Goal: Transaction & Acquisition: Subscribe to service/newsletter

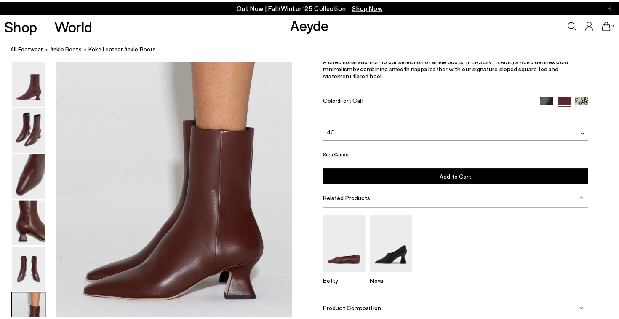
scroll to position [1606, 0]
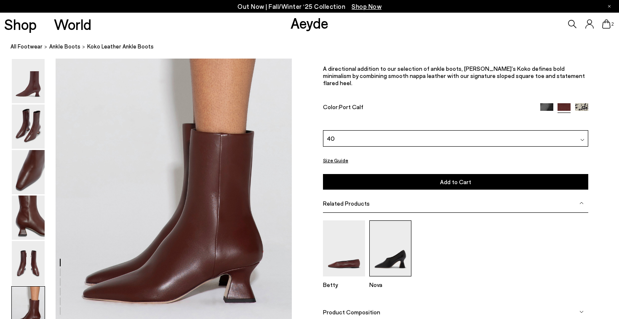
click at [381, 247] on img at bounding box center [390, 248] width 42 height 56
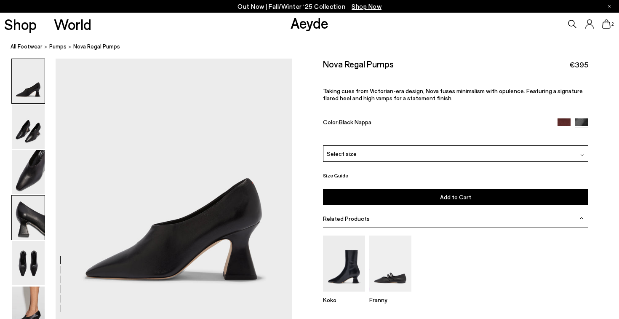
click at [30, 226] on img at bounding box center [28, 217] width 33 height 44
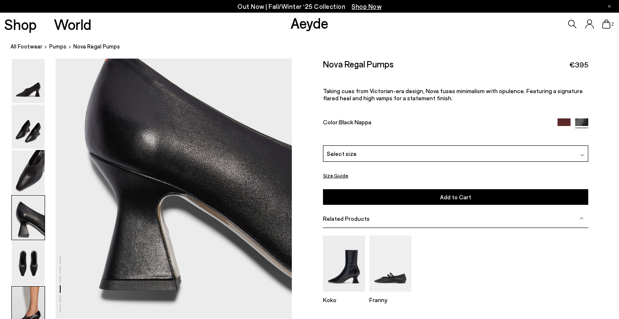
click at [39, 304] on img at bounding box center [28, 308] width 33 height 44
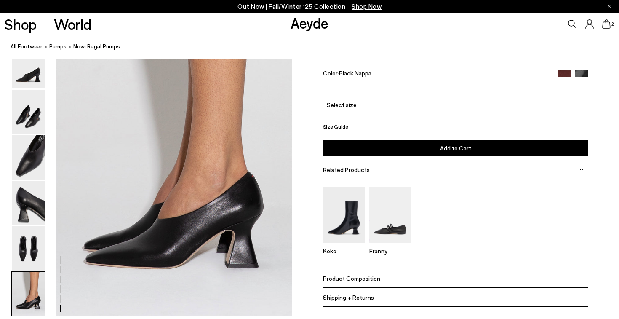
scroll to position [1586, 0]
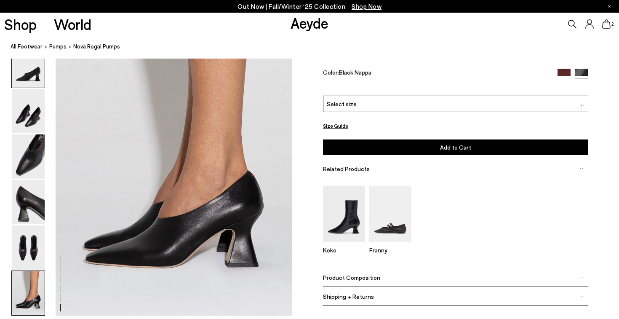
click at [35, 64] on img at bounding box center [28, 65] width 33 height 44
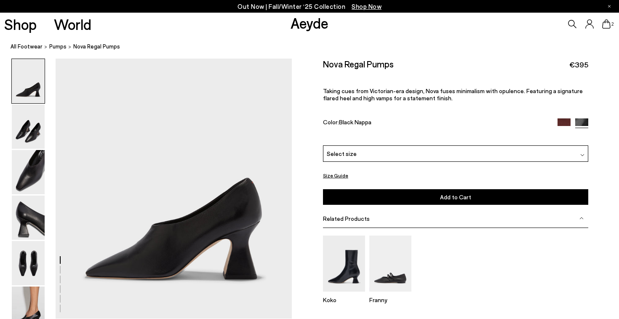
scroll to position [0, 0]
click at [27, 123] on img at bounding box center [28, 126] width 33 height 44
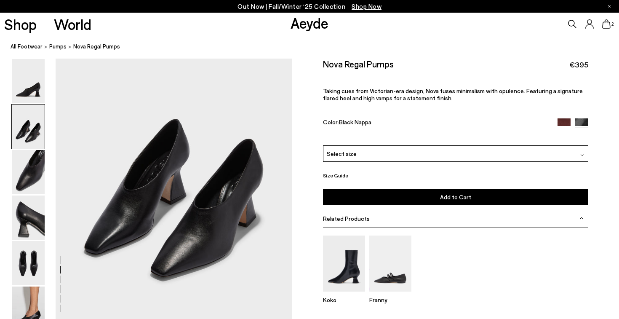
scroll to position [329, 0]
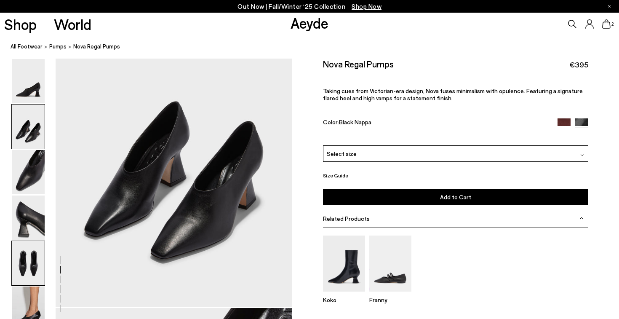
click at [28, 251] on img at bounding box center [28, 263] width 33 height 44
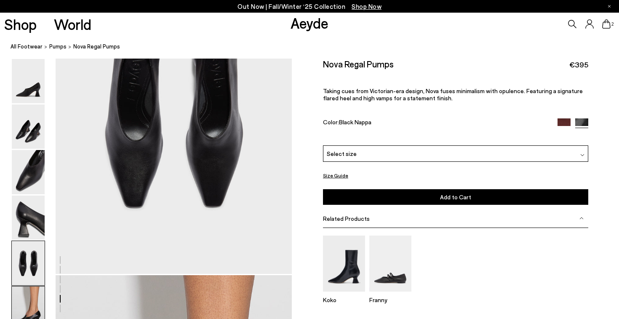
click at [32, 295] on img at bounding box center [28, 308] width 33 height 44
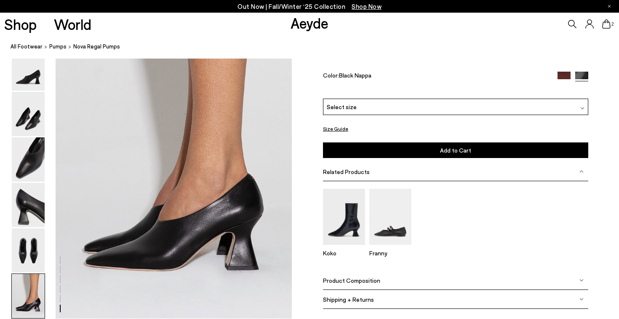
scroll to position [1586, 0]
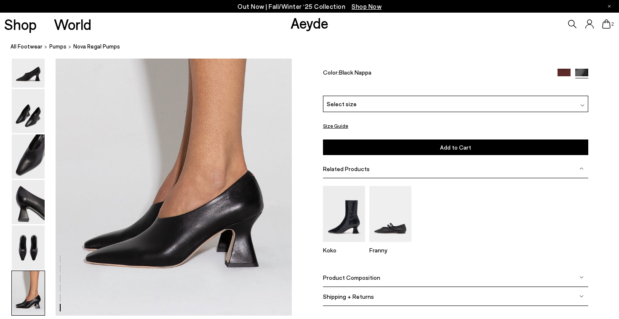
click at [560, 73] on img at bounding box center [564, 75] width 13 height 13
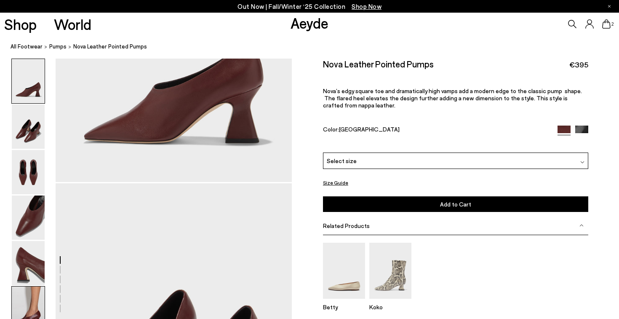
click at [37, 295] on img at bounding box center [28, 308] width 33 height 44
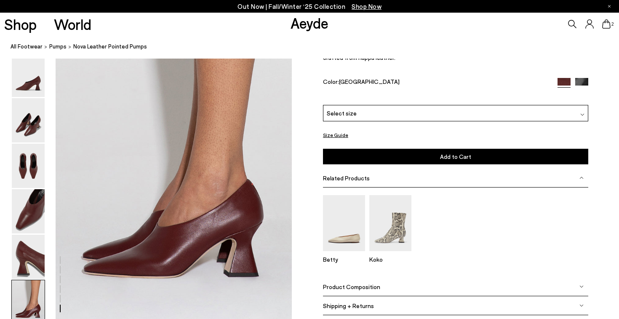
scroll to position [1586, 0]
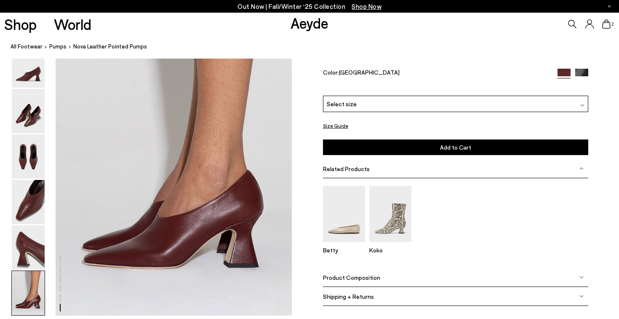
click at [377, 97] on div "Select size" at bounding box center [455, 104] width 265 height 16
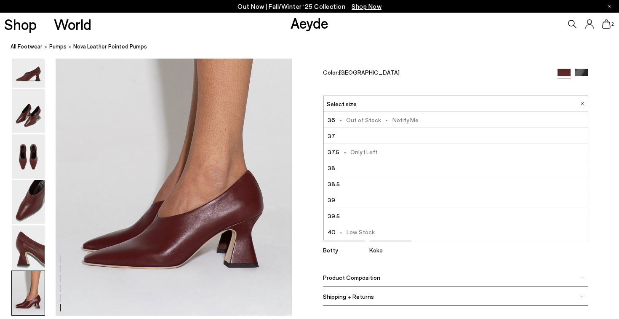
click at [419, 118] on li "36 - Out of Stock - Notify Me" at bounding box center [455, 120] width 264 height 16
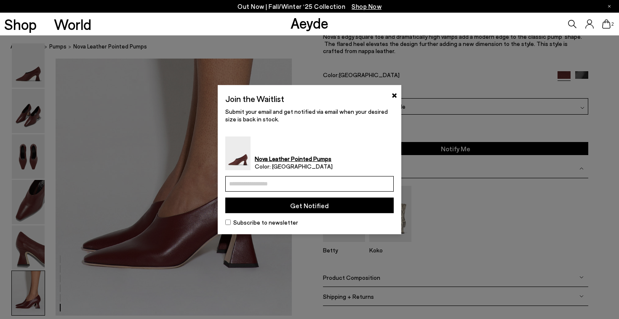
click at [312, 177] on input "email" at bounding box center [309, 184] width 168 height 16
type input "**********"
click at [312, 207] on button "Get Notified" at bounding box center [309, 206] width 168 height 16
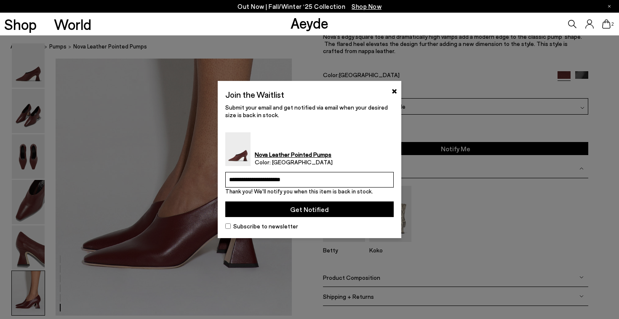
click at [303, 188] on div "Thank you! We'll notify you when this item is back in stock." at bounding box center [309, 191] width 168 height 8
click at [297, 178] on input "**********" at bounding box center [309, 180] width 168 height 16
type input "**********"
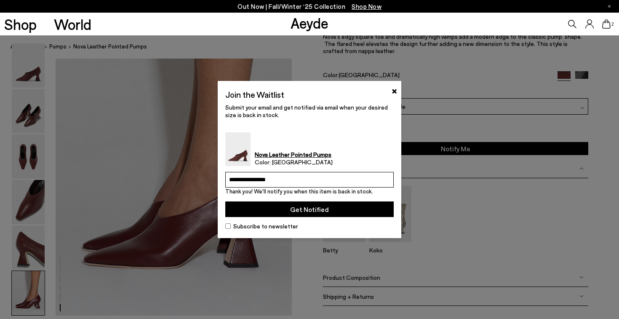
click at [322, 211] on button "Get Notified" at bounding box center [309, 209] width 168 height 16
click at [394, 93] on button "×" at bounding box center [394, 90] width 5 height 10
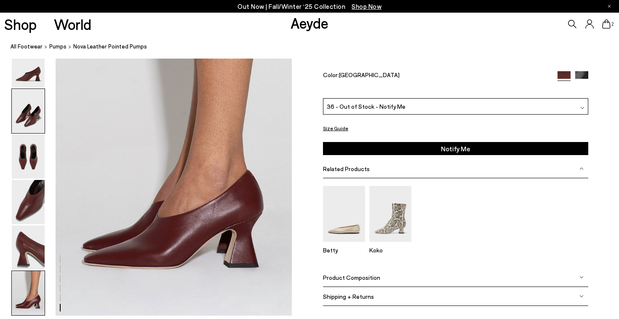
click at [32, 125] on img at bounding box center [28, 111] width 33 height 44
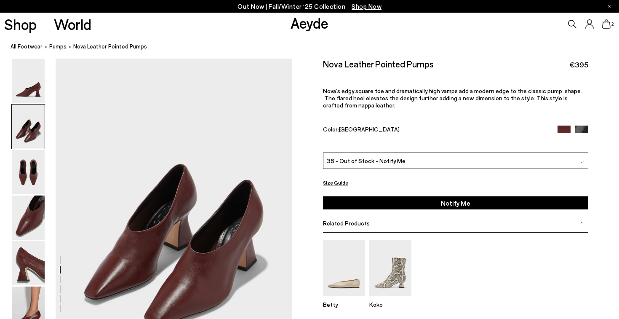
click at [585, 128] on img at bounding box center [581, 132] width 13 height 13
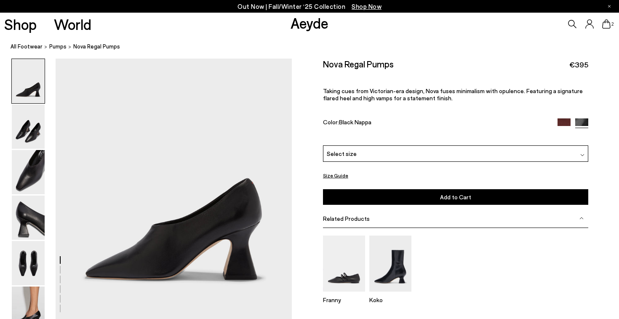
click at [380, 154] on div "Select size" at bounding box center [455, 153] width 265 height 16
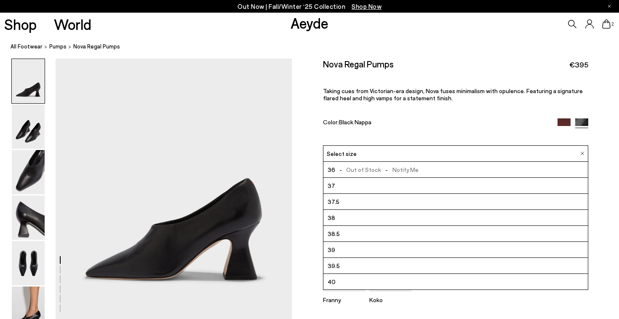
click at [374, 170] on span "- Out of Stock - Notify Me" at bounding box center [376, 169] width 83 height 11
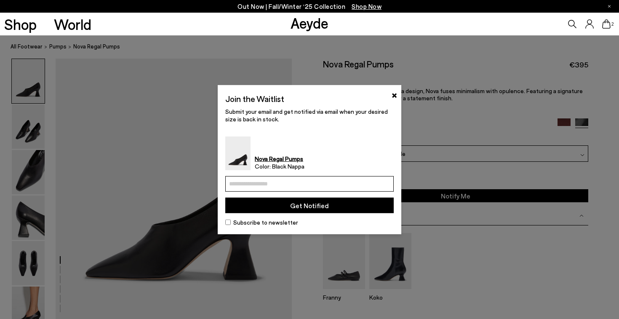
click at [329, 180] on input "email" at bounding box center [309, 184] width 168 height 16
type input "**********"
click at [304, 206] on button "Get Notified" at bounding box center [309, 206] width 168 height 16
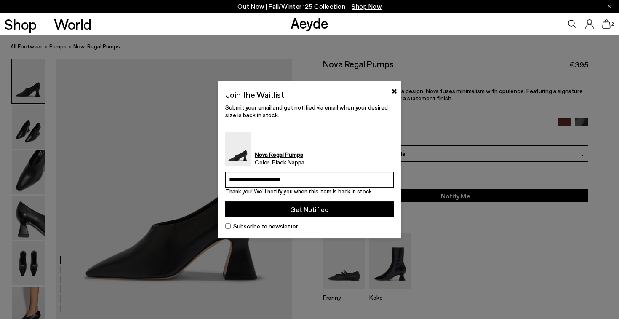
click at [304, 206] on button "Get Notified" at bounding box center [309, 209] width 168 height 16
click at [306, 176] on input "**********" at bounding box center [309, 180] width 168 height 16
type input "**********"
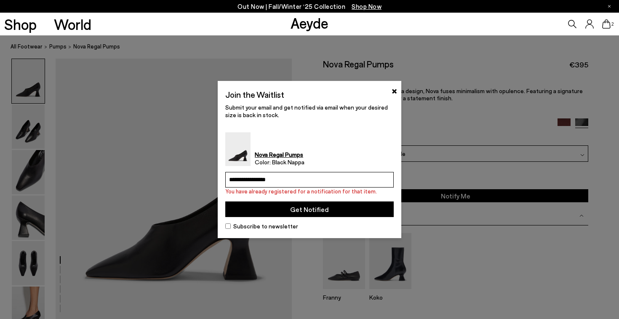
click at [312, 208] on button "Get Notified" at bounding box center [309, 209] width 168 height 16
click at [395, 87] on button "×" at bounding box center [394, 90] width 5 height 10
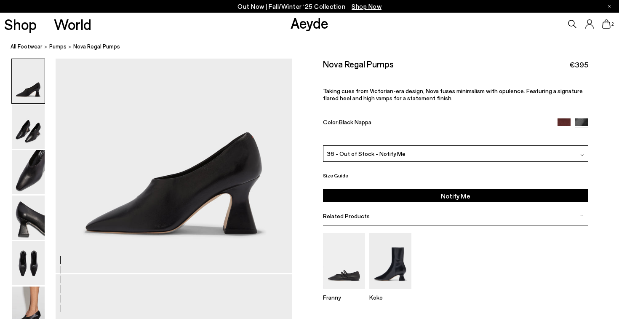
scroll to position [86, 0]
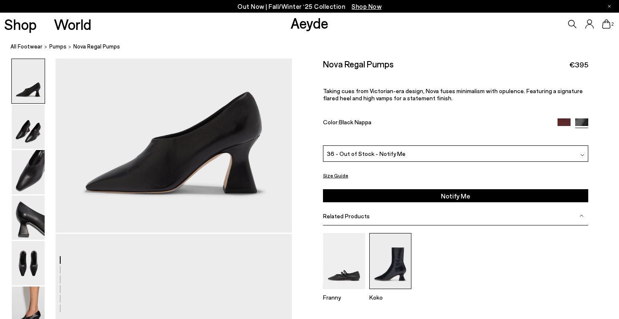
click at [393, 254] on img at bounding box center [390, 261] width 42 height 56
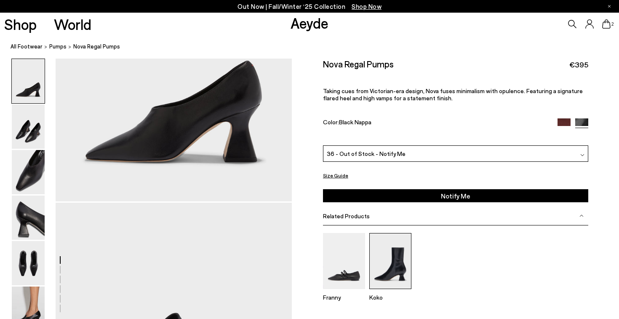
scroll to position [249, 0]
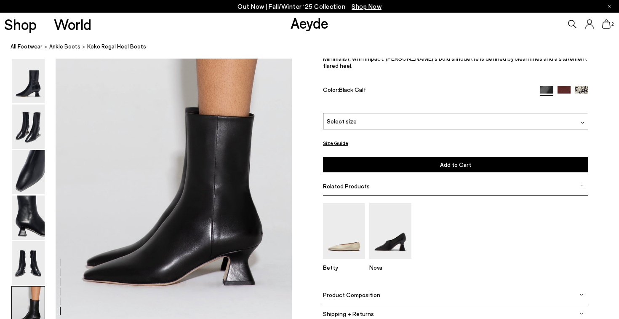
scroll to position [1601, 0]
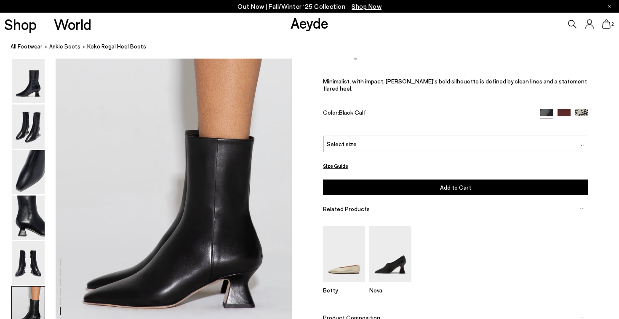
click at [565, 112] on img at bounding box center [564, 115] width 13 height 13
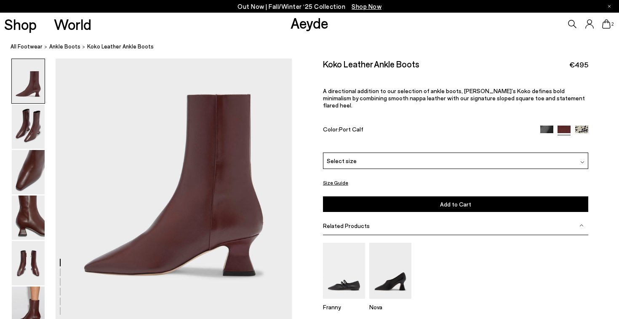
scroll to position [59, 0]
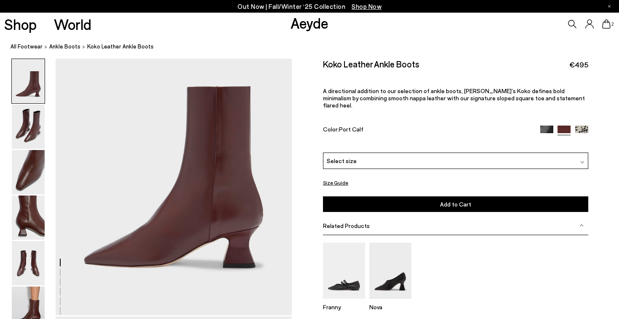
click at [377, 152] on div "Select size" at bounding box center [455, 160] width 265 height 16
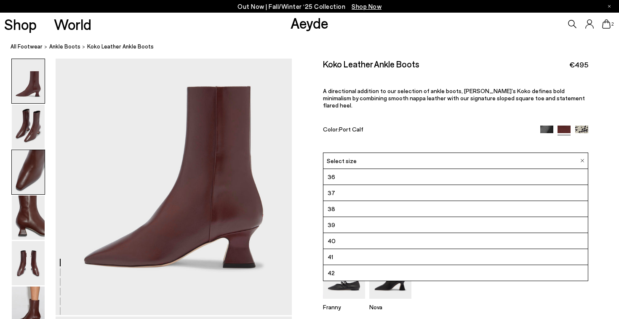
click at [24, 170] on img at bounding box center [28, 172] width 33 height 44
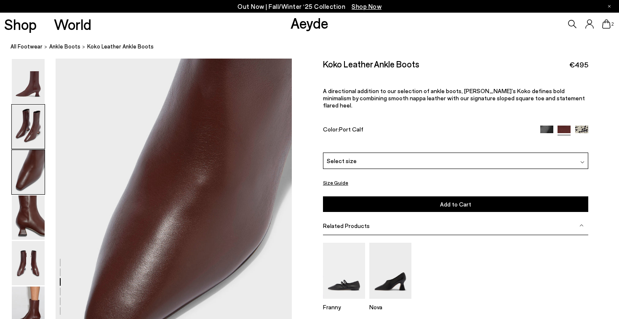
click at [27, 123] on img at bounding box center [28, 126] width 33 height 44
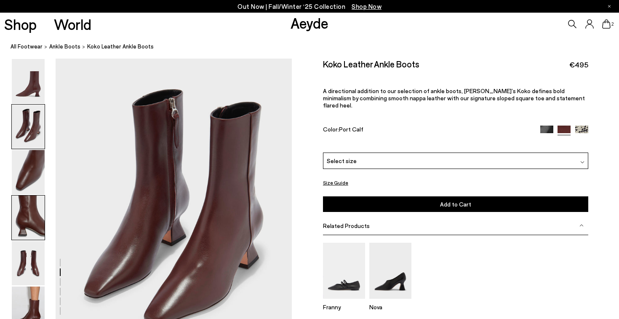
click at [13, 212] on img at bounding box center [28, 217] width 33 height 44
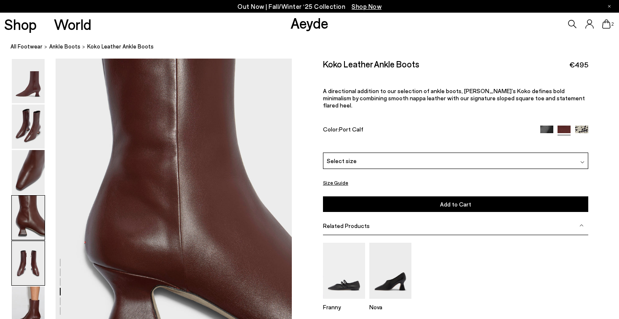
click at [33, 270] on img at bounding box center [28, 263] width 33 height 44
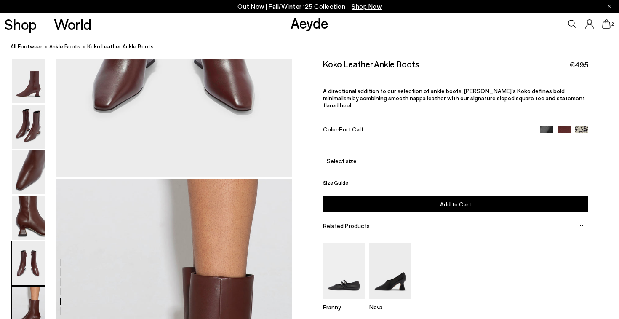
click at [34, 314] on img at bounding box center [28, 308] width 33 height 44
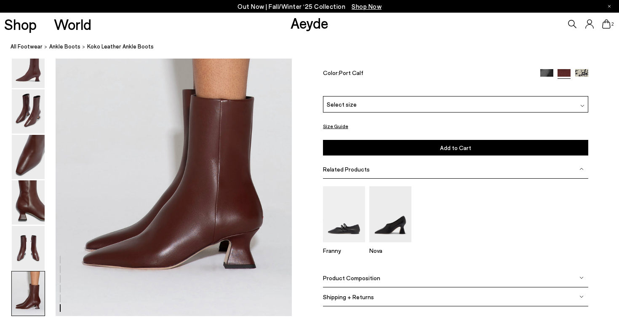
scroll to position [1641, 0]
